Goal: Navigation & Orientation: Find specific page/section

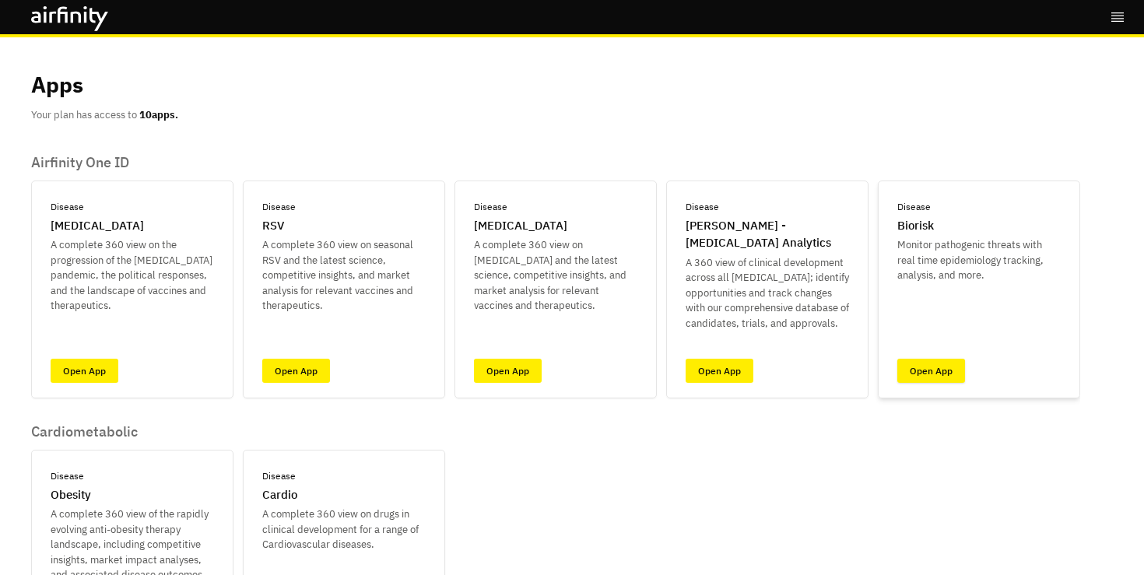
click at [911, 373] on link "Open App" at bounding box center [932, 371] width 68 height 24
